Goal: Entertainment & Leisure: Consume media (video, audio)

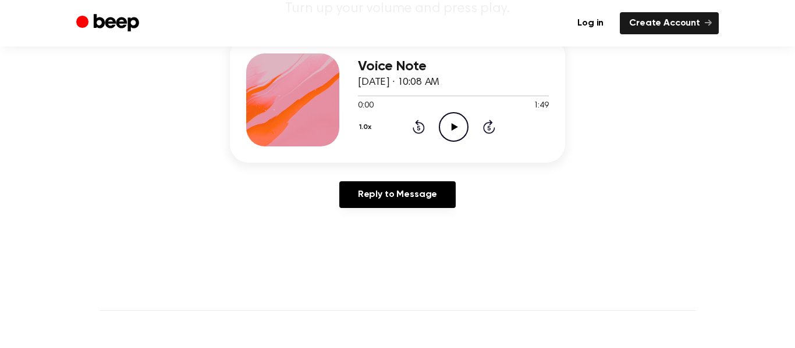
scroll to position [85, 0]
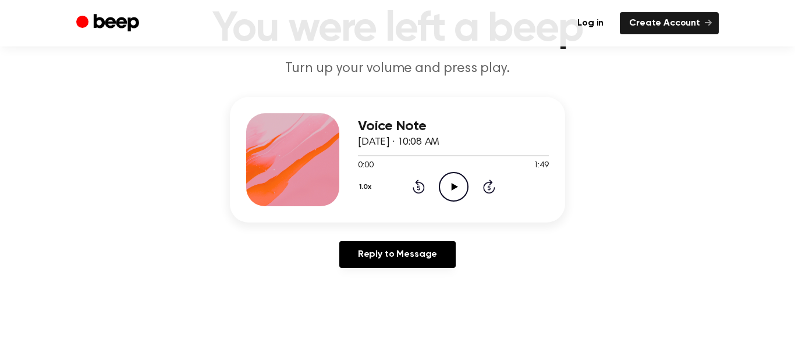
click at [453, 173] on circle at bounding box center [453, 187] width 29 height 29
click at [416, 192] on icon at bounding box center [418, 187] width 12 height 14
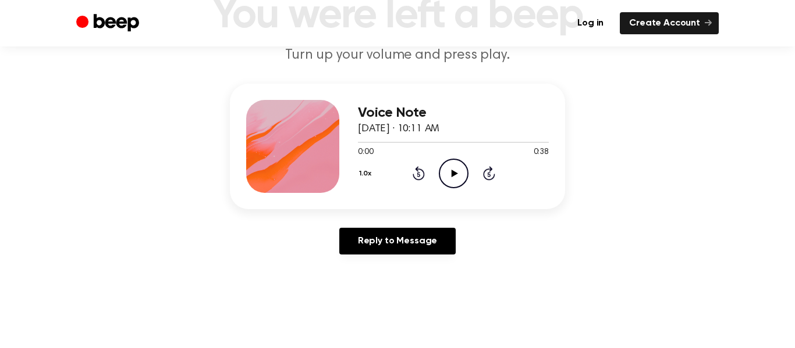
scroll to position [98, 0]
click at [454, 176] on icon "Play Audio" at bounding box center [454, 174] width 30 height 30
click at [416, 180] on icon at bounding box center [418, 174] width 12 height 14
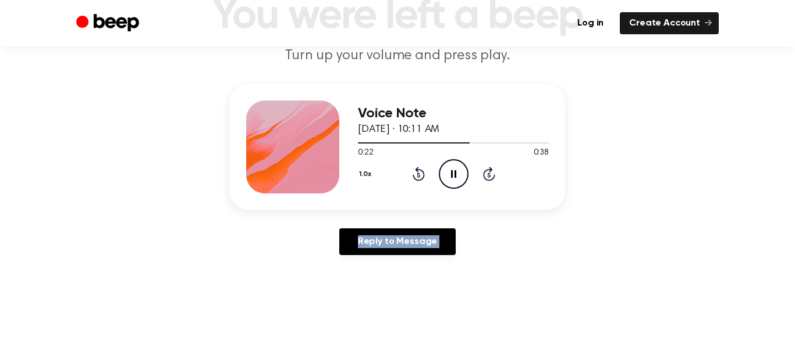
click at [416, 180] on icon at bounding box center [418, 174] width 12 height 14
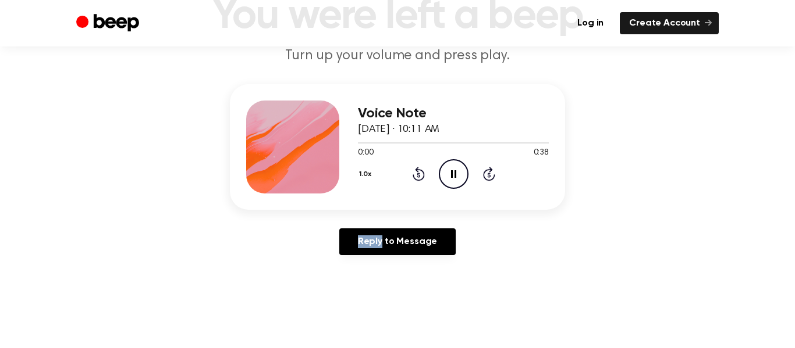
click at [416, 180] on icon at bounding box center [418, 174] width 12 height 14
click at [462, 166] on icon "Pause Audio" at bounding box center [454, 174] width 30 height 30
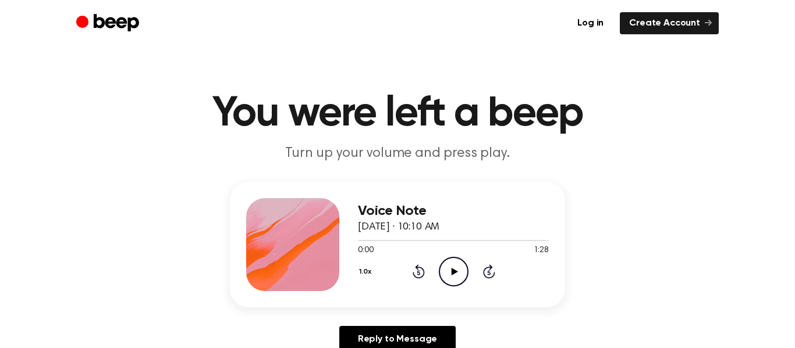
click at [456, 273] on icon "Play Audio" at bounding box center [454, 272] width 30 height 30
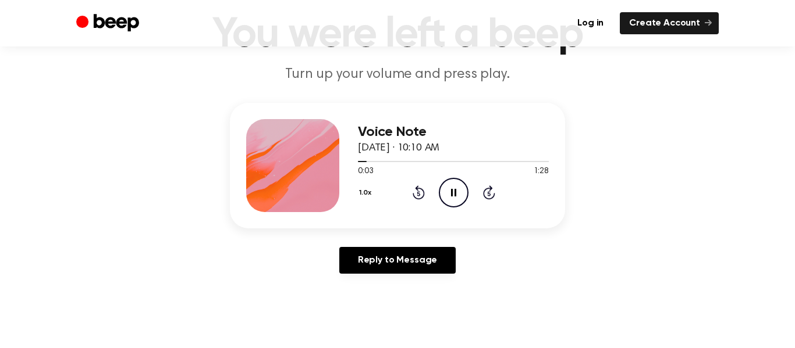
scroll to position [84, 0]
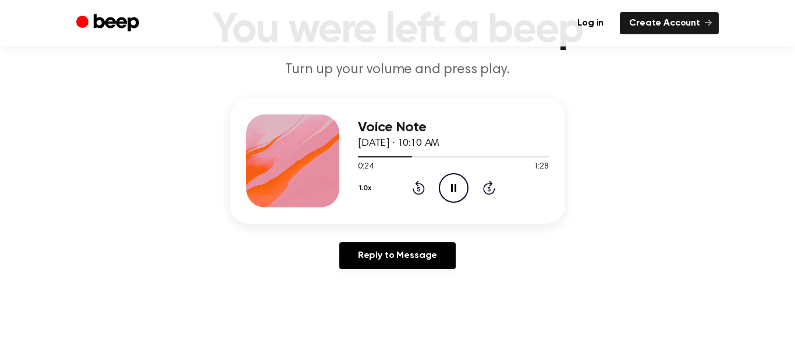
click at [443, 190] on icon "Pause Audio" at bounding box center [454, 188] width 30 height 30
click at [443, 190] on icon "Play Audio" at bounding box center [454, 188] width 30 height 30
